Goal: Find contact information: Find contact information

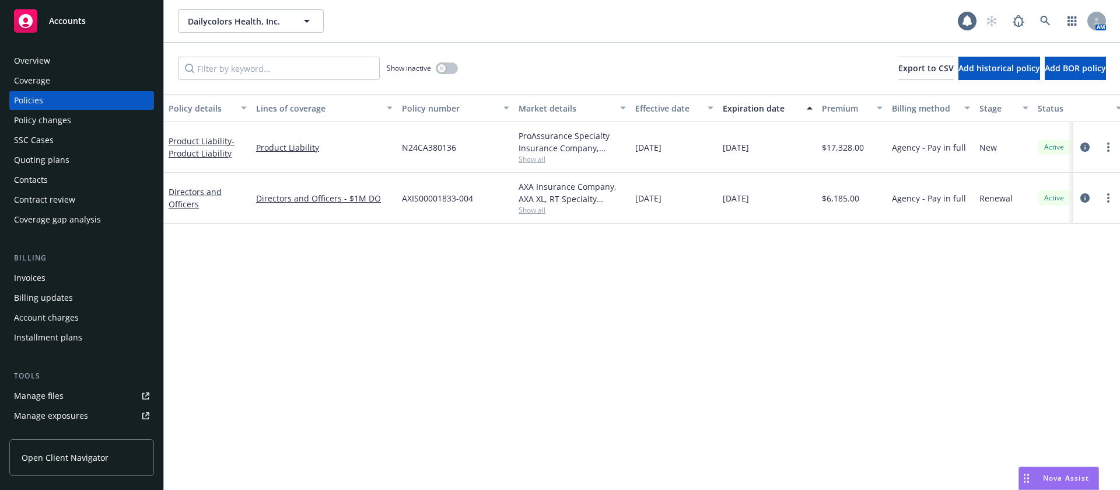
click at [60, 179] on div "Contacts" at bounding box center [81, 179] width 135 height 19
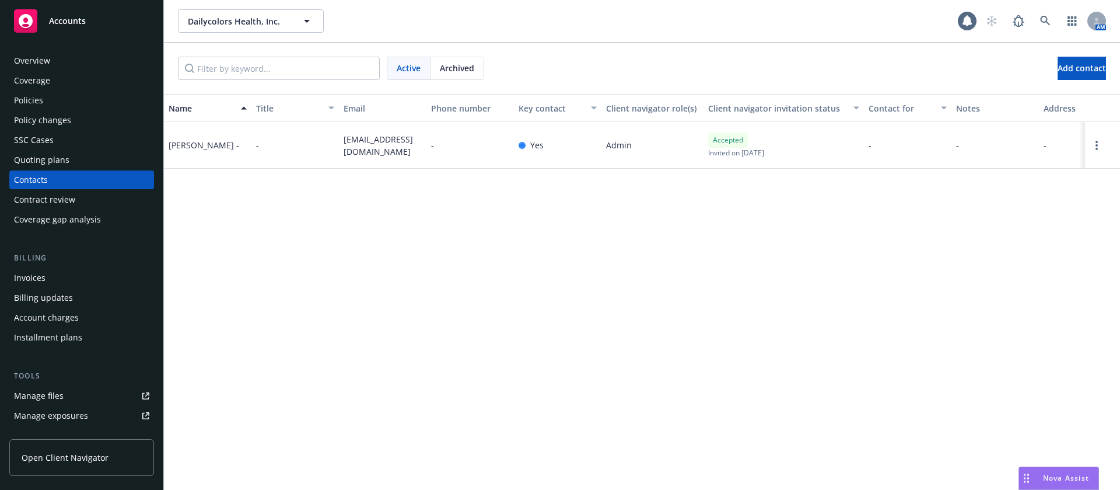
click at [379, 142] on span "[EMAIL_ADDRESS][DOMAIN_NAME]" at bounding box center [383, 145] width 78 height 25
click at [378, 142] on span "[EMAIL_ADDRESS][DOMAIN_NAME]" at bounding box center [383, 145] width 78 height 25
click at [378, 143] on span "[EMAIL_ADDRESS][DOMAIN_NAME]" at bounding box center [383, 145] width 78 height 25
copy span "[EMAIL_ADDRESS][DOMAIN_NAME]"
click at [171, 145] on div "[PERSON_NAME] -" at bounding box center [204, 145] width 71 height 12
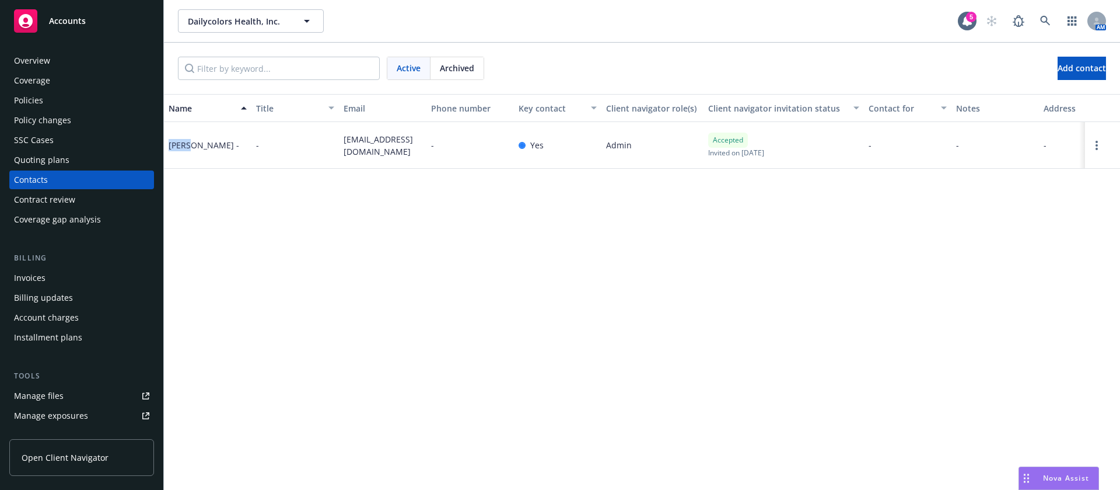
click at [171, 145] on div "[PERSON_NAME] -" at bounding box center [204, 145] width 71 height 12
copy div "[PERSON_NAME]"
